Goal: Task Accomplishment & Management: Complete application form

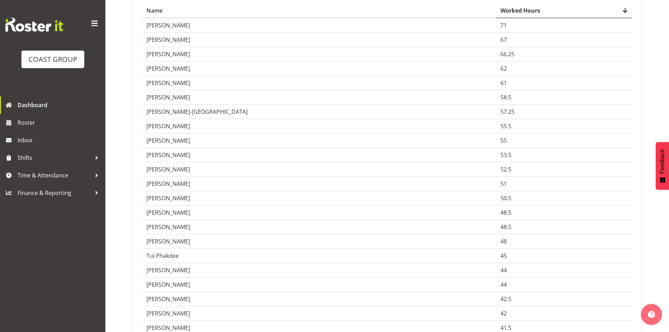
scroll to position [129, 0]
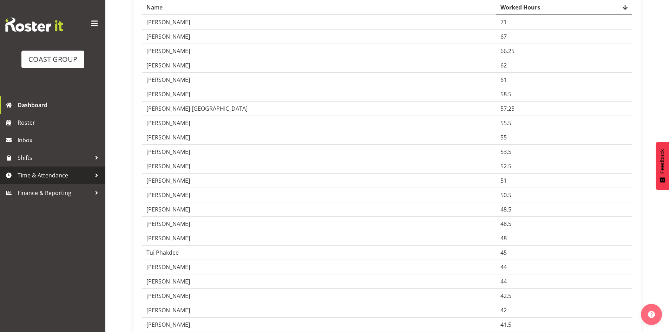
click at [45, 171] on span "Time & Attendance" at bounding box center [55, 175] width 74 height 11
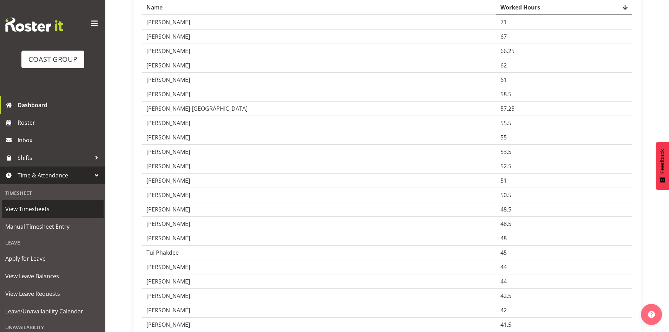
click at [28, 210] on span "View Timesheets" at bounding box center [52, 209] width 95 height 11
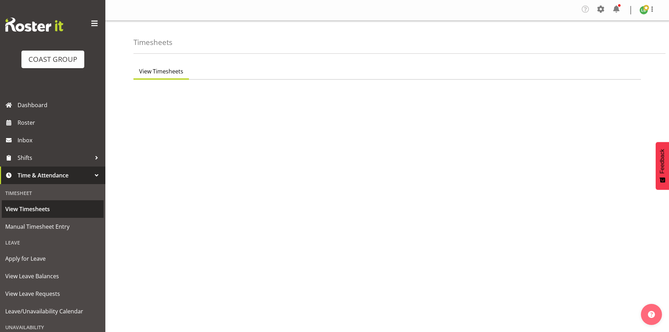
select select "7"
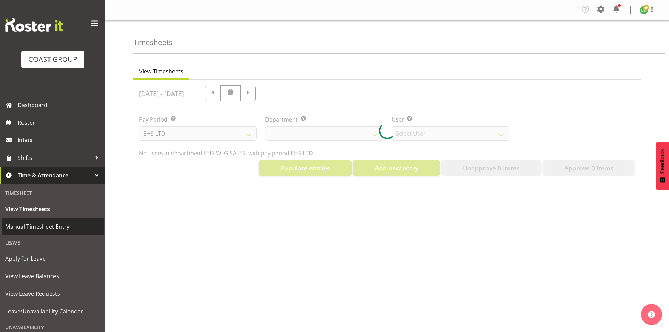
select select "44"
select select "8051"
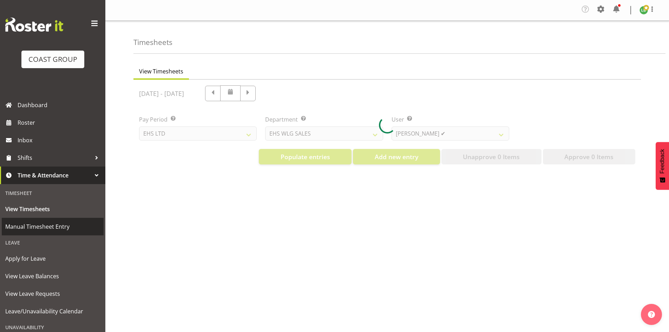
click at [26, 225] on span "Manual Timesheet Entry" at bounding box center [52, 226] width 95 height 11
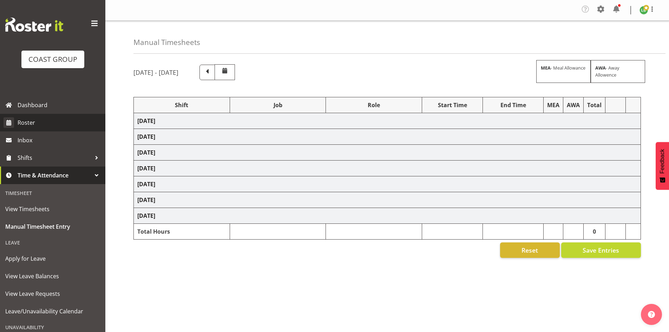
select select "1464"
select select "69"
select select "197"
select select "1464"
select select "9690"
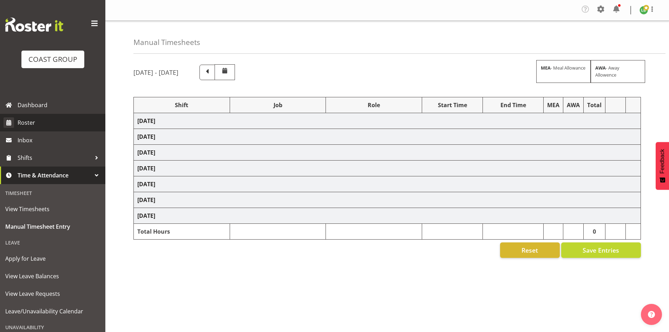
select select "197"
select select "1464"
select select "10172"
select select "197"
select select "1464"
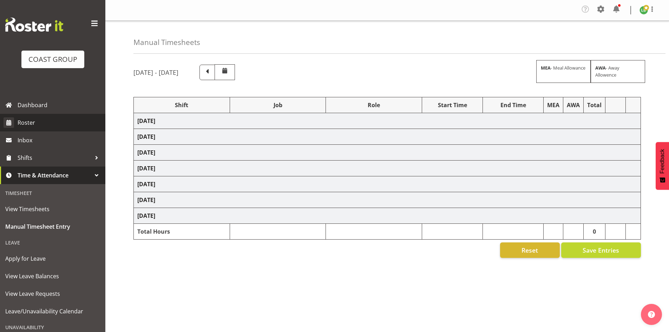
select select "10144"
select select "197"
select select "1464"
select select "9890"
select select "197"
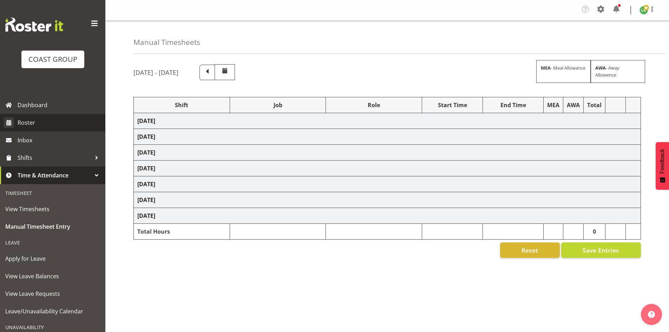
select select "1464"
select select "69"
select select "197"
select select "1464"
select select "10144"
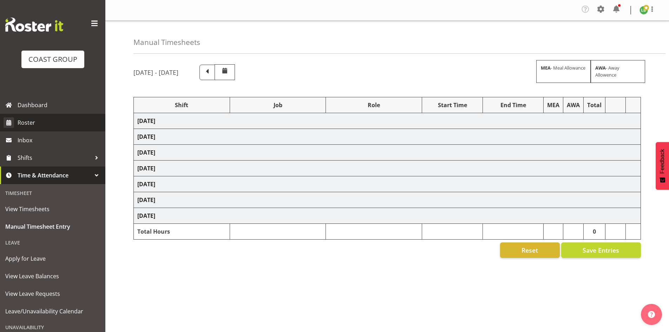
select select "197"
select select "1464"
select select "10172"
select select "197"
select select "1464"
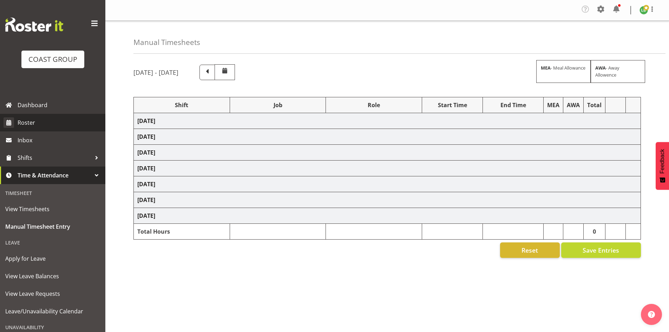
select select "9890"
select select "197"
select select "1464"
select select "8677"
select select "197"
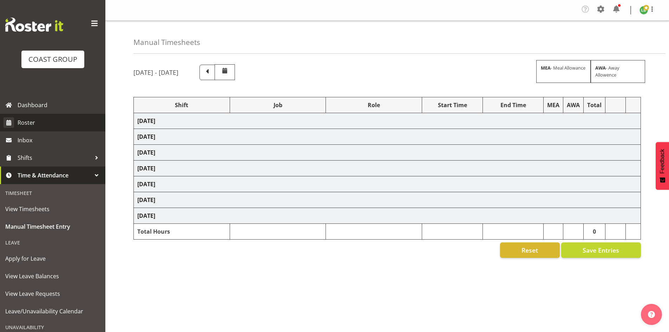
select select "1464"
select select "69"
select select "197"
select select "1464"
select select "9797"
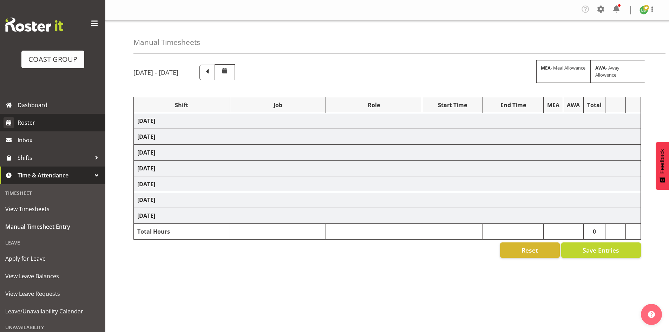
select select "197"
select select "1464"
select select "10172"
select select "197"
select select "1464"
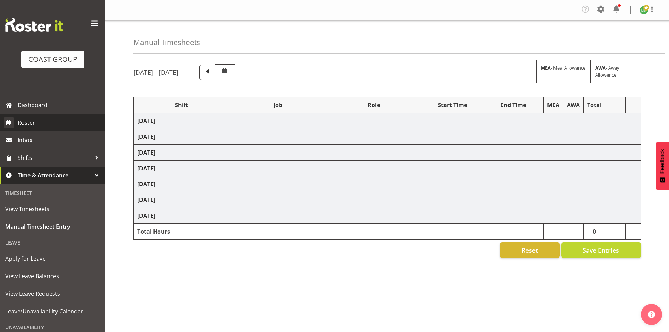
select select "9690"
select select "197"
select select "1464"
select select "69"
select select "197"
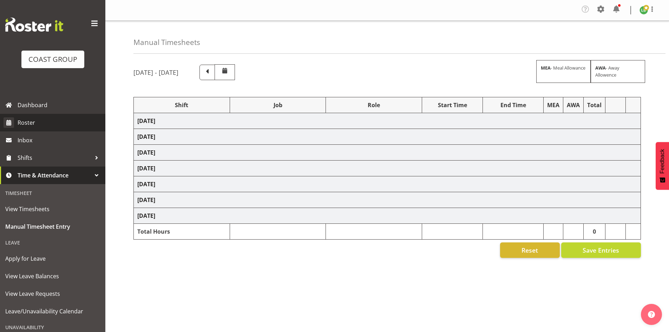
select select "1464"
select select "10172"
select select "197"
select select "1464"
select select "10172"
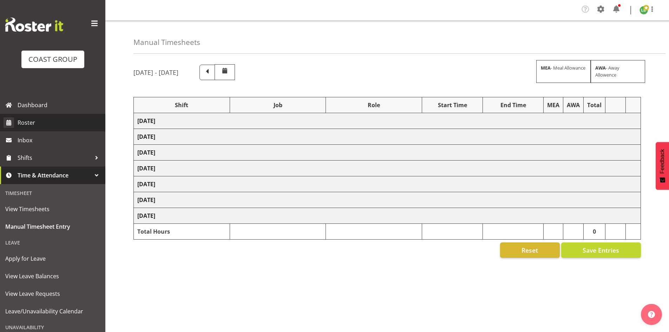
select select "197"
select select "1464"
select select "9690"
select select "197"
select select "1464"
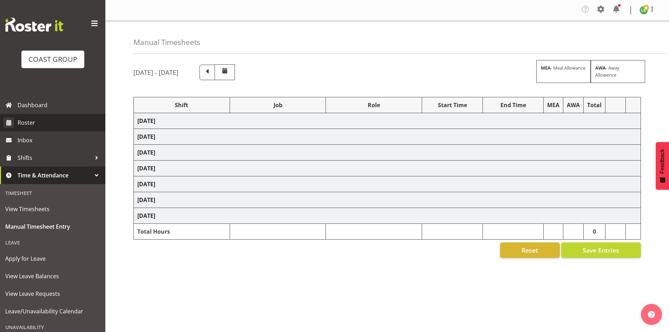
select select "9890"
select select "197"
select select "1464"
select select "10397"
select select "197"
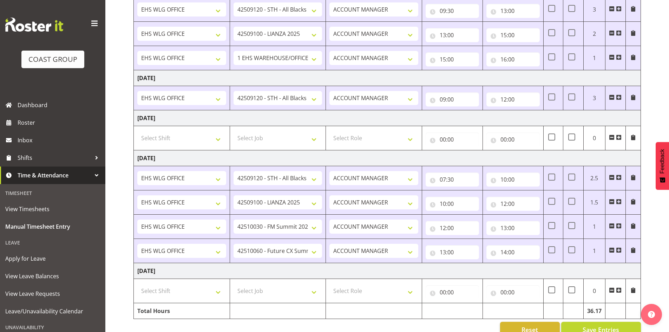
scroll to position [469, 0]
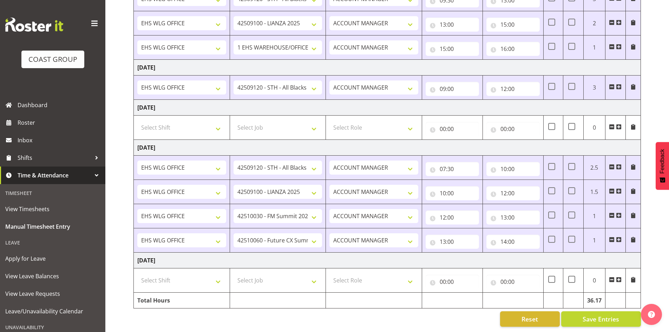
drag, startPoint x: 621, startPoint y: 234, endPoint x: 616, endPoint y: 233, distance: 5.4
click at [621, 237] on span at bounding box center [619, 240] width 6 height 6
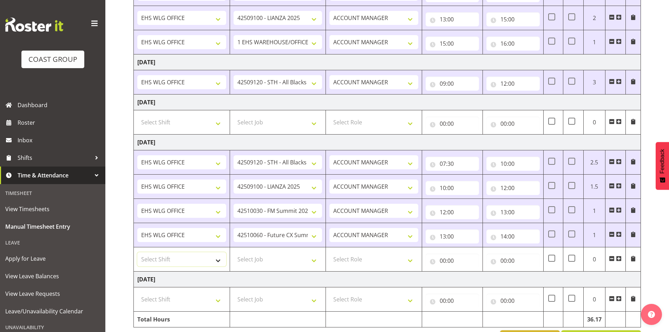
click at [222, 258] on select "Select Shift [DATE] Break Beervana @ Stadium [DATE] Break Building Nations @ Ta…" at bounding box center [181, 259] width 89 height 14
select select "1464"
click at [222, 257] on select "Select Shift [DATE] Break Beervana @ Stadium [DATE] Break Building Nations @ Ta…" at bounding box center [181, 259] width 89 height 14
click at [315, 259] on select "Select Job 1 Carlton Events 1 [PERSON_NAME][GEOGRAPHIC_DATA] 1 [PERSON_NAME][GE…" at bounding box center [277, 259] width 89 height 14
select select "69"
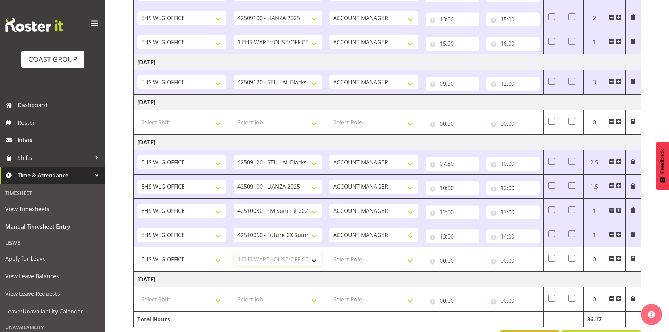
click at [233, 252] on select "Select Job 1 Carlton Events 1 [PERSON_NAME][GEOGRAPHIC_DATA] 1 [PERSON_NAME][GE…" at bounding box center [277, 259] width 89 height 14
click at [417, 258] on td "Select Role EHS WLG OPS ACCOUNT MANAGER" at bounding box center [374, 259] width 96 height 24
click at [410, 258] on select "Select Role EHS WLG OPS ACCOUNT MANAGER" at bounding box center [373, 259] width 89 height 14
select select "197"
click at [329, 252] on select "Select Role EHS WLG OPS ACCOUNT MANAGER" at bounding box center [373, 259] width 89 height 14
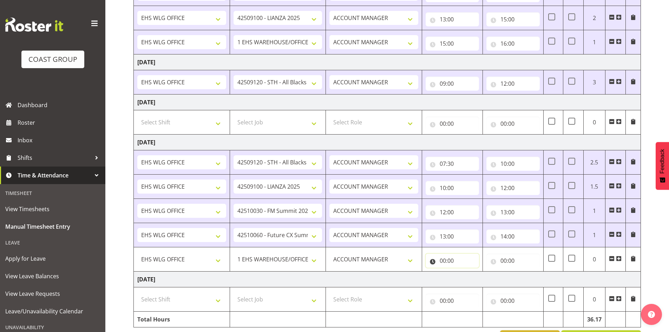
click at [442, 264] on input "00:00" at bounding box center [451, 260] width 53 height 14
drag, startPoint x: 466, startPoint y: 279, endPoint x: 476, endPoint y: 278, distance: 10.0
click at [470, 279] on select "00 01 02 03 04 05 06 07 08 09 10 11 12 13 14 15 16 17 18 19 20 21 22 23" at bounding box center [473, 279] width 16 height 14
select select "14"
click at [465, 272] on select "00 01 02 03 04 05 06 07 08 09 10 11 12 13 14 15 16 17 18 19 20 21 22 23" at bounding box center [473, 279] width 16 height 14
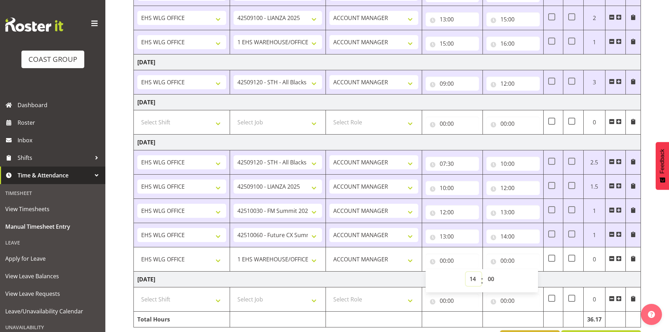
type input "14:00"
click at [502, 262] on input "00:00" at bounding box center [512, 260] width 53 height 14
click at [530, 277] on select "00 01 02 03 04 05 06 07 08 09 10 11 12 13 14 15 16 17 18 19 20 21 22 23" at bounding box center [534, 279] width 16 height 14
select select "16"
click at [526, 272] on select "00 01 02 03 04 05 06 07 08 09 10 11 12 13 14 15 16 17 18 19 20 21 22 23" at bounding box center [534, 279] width 16 height 14
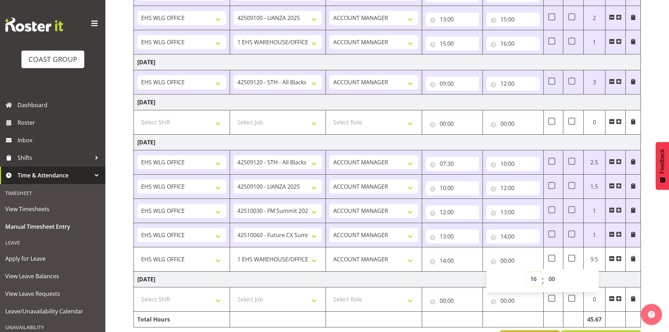
type input "16:00"
click at [619, 258] on span at bounding box center [619, 259] width 6 height 6
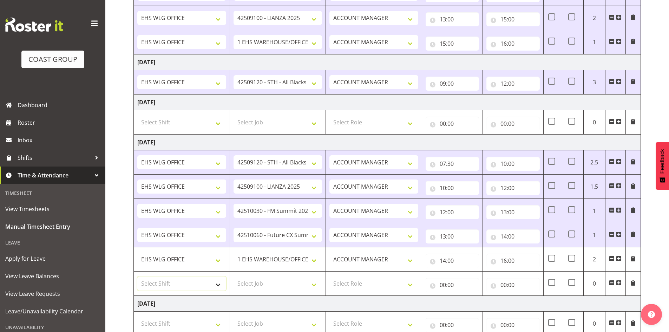
click at [221, 281] on select "Select Shift [DATE] Break Beervana @ Stadium [DATE] Break Building Nations @ Ta…" at bounding box center [181, 283] width 89 height 14
select select "1464"
click at [221, 281] on select "Select Shift [DATE] Break Beervana @ Stadium [DATE] Break Building Nations @ Ta…" at bounding box center [181, 283] width 89 height 14
click at [315, 283] on select "Select Job 1 Carlton Events 1 [PERSON_NAME][GEOGRAPHIC_DATA] 1 [PERSON_NAME][GE…" at bounding box center [277, 283] width 89 height 14
select select "10172"
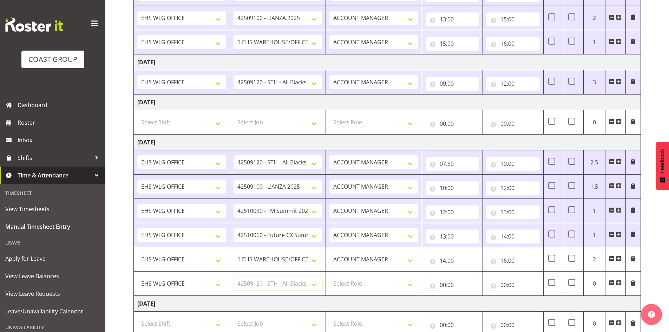
click at [233, 276] on select "Select Job 1 Carlton Events 1 [PERSON_NAME][GEOGRAPHIC_DATA] 1 [PERSON_NAME][GE…" at bounding box center [277, 283] width 89 height 14
click at [413, 283] on select "Select Role EHS WLG OPS ACCOUNT MANAGER" at bounding box center [373, 283] width 89 height 14
select select "197"
click at [329, 276] on select "Select Role EHS WLG OPS ACCOUNT MANAGER" at bounding box center [373, 283] width 89 height 14
click at [444, 282] on input "00:00" at bounding box center [451, 285] width 53 height 14
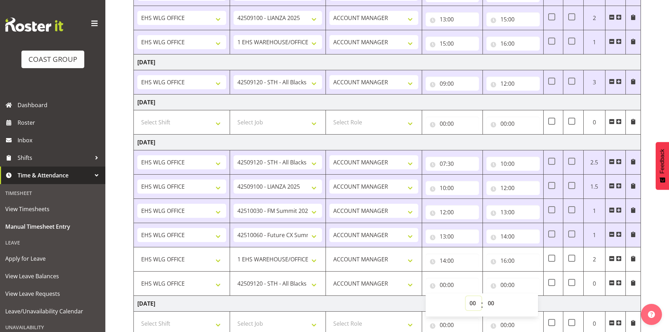
click at [468, 303] on select "00 01 02 03 04 05 06 07 08 09 10 11 12 13 14 15 16 17 18 19 20 21 22 23" at bounding box center [473, 303] width 16 height 14
select select "16"
click at [465, 296] on select "00 01 02 03 04 05 06 07 08 09 10 11 12 13 14 15 16 17 18 19 20 21 22 23" at bounding box center [473, 303] width 16 height 14
type input "16:00"
click at [503, 282] on input "00:00" at bounding box center [512, 285] width 53 height 14
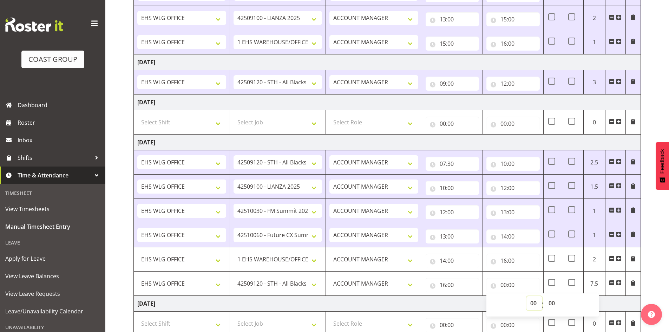
click at [533, 304] on select "00 01 02 03 04 05 06 07 08 09 10 11 12 13 14 15 16 17 18 19 20 21 22 23" at bounding box center [534, 303] width 16 height 14
select select "17"
click at [526, 296] on select "00 01 02 03 04 05 06 07 08 09 10 11 12 13 14 15 16 17 18 19 20 21 22 23" at bounding box center [534, 303] width 16 height 14
type input "17:00"
click at [549, 302] on select "00 01 02 03 04 05 06 07 08 09 10 11 12 13 14 15 16 17 18 19 20 21 22 23 24 25 2…" at bounding box center [552, 303] width 16 height 14
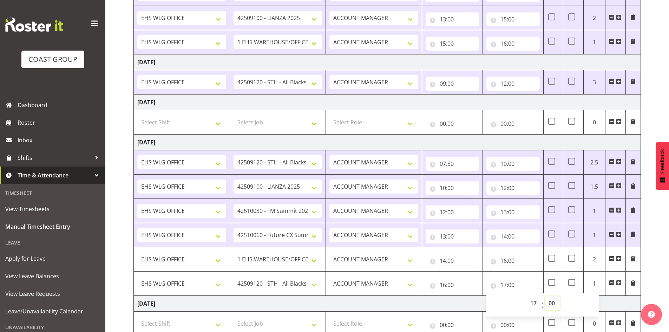
select select "30"
click at [544, 296] on select "00 01 02 03 04 05 06 07 08 09 10 11 12 13 14 15 16 17 18 19 20 21 22 23 24 25 2…" at bounding box center [552, 303] width 16 height 14
type input "17:30"
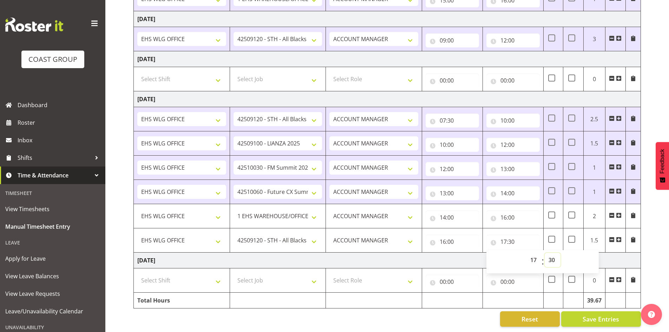
scroll to position [518, 0]
click at [314, 211] on select "1 Carlton Events 1 [PERSON_NAME] 1 [PERSON_NAME][GEOGRAPHIC_DATA] 1 EHS WAREHOU…" at bounding box center [277, 216] width 89 height 14
click at [505, 207] on div "16:00 00 01 02 03 04 05 06 07 08 09 10 11 12 13 14 15 16 17 18 19 20 21 22 23 :…" at bounding box center [512, 215] width 53 height 17
click at [314, 210] on select "1 Carlton Events 1 [PERSON_NAME] 1 [PERSON_NAME][GEOGRAPHIC_DATA] 1 EHS WAREHOU…" at bounding box center [277, 216] width 89 height 14
select select "10172"
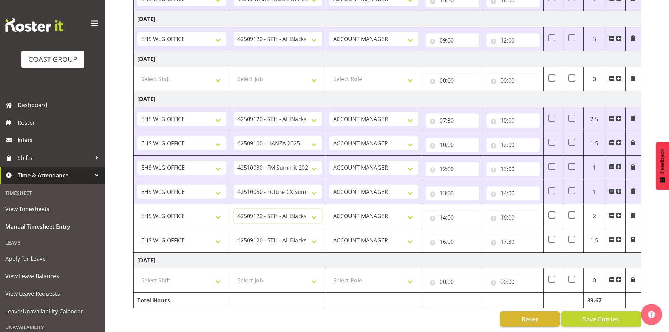
click at [233, 209] on select "1 Carlton Events 1 [PERSON_NAME] 1 [PERSON_NAME][GEOGRAPHIC_DATA] 1 EHS WAREHOU…" at bounding box center [277, 216] width 89 height 14
click at [601, 314] on span "Save Entries" at bounding box center [600, 318] width 37 height 9
click at [596, 314] on span "Save Entries" at bounding box center [600, 318] width 37 height 9
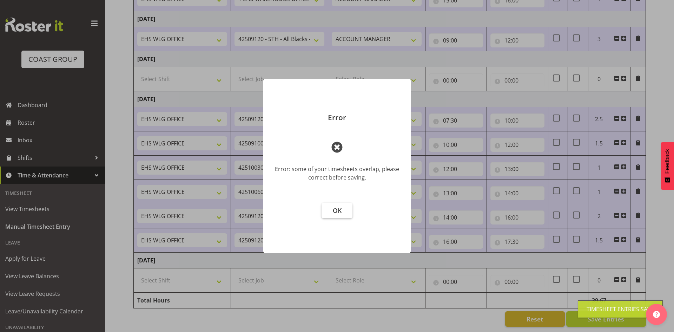
click at [343, 213] on button "OK" at bounding box center [337, 210] width 31 height 15
